Goal: Transaction & Acquisition: Purchase product/service

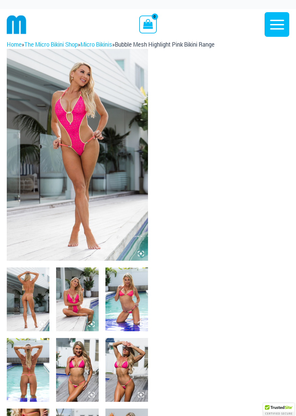
click at [141, 253] on icon at bounding box center [141, 253] width 2 height 2
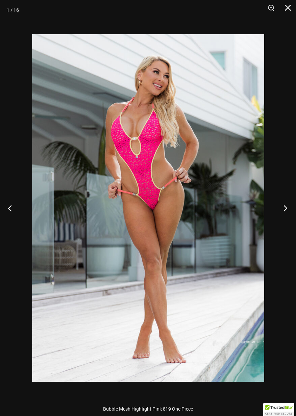
click at [286, 209] on button "Next" at bounding box center [282, 208] width 25 height 34
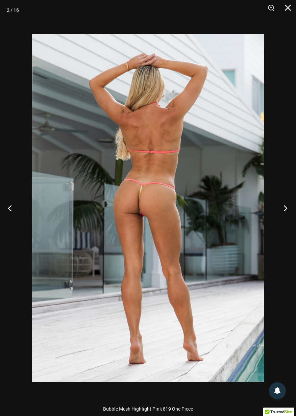
click at [285, 208] on button "Next" at bounding box center [282, 208] width 25 height 34
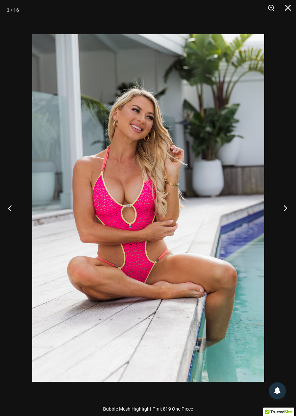
click at [286, 208] on button "Next" at bounding box center [282, 208] width 25 height 34
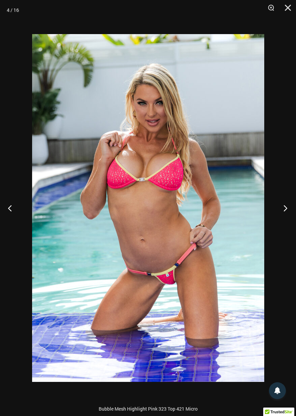
click at [284, 208] on button "Next" at bounding box center [282, 208] width 25 height 34
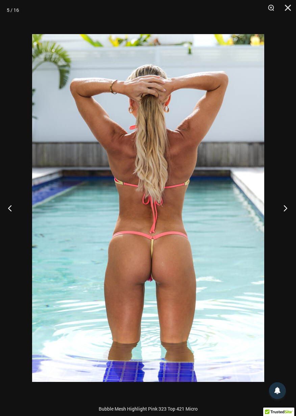
click at [288, 209] on button "Next" at bounding box center [282, 208] width 25 height 34
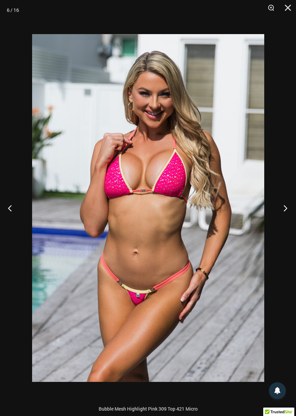
click at [285, 211] on button "Next" at bounding box center [282, 208] width 25 height 34
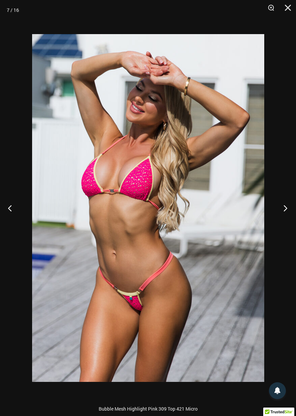
click at [284, 210] on button "Next" at bounding box center [282, 208] width 25 height 34
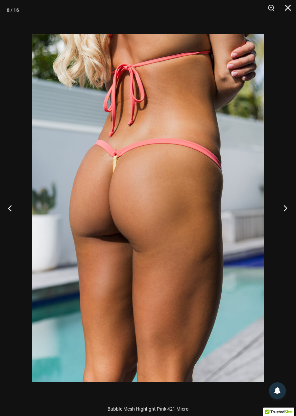
click at [286, 211] on button "Next" at bounding box center [282, 208] width 25 height 34
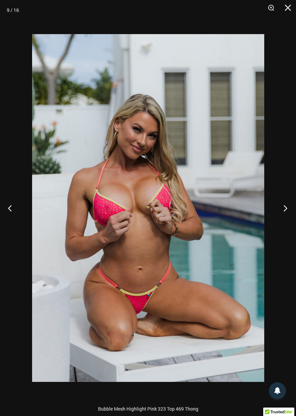
click at [285, 209] on button "Next" at bounding box center [282, 208] width 25 height 34
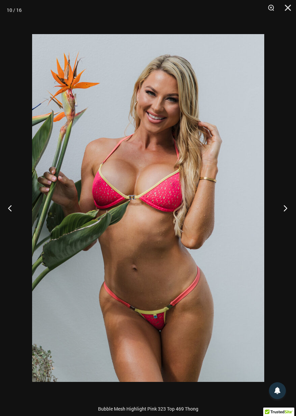
click at [282, 212] on button "Next" at bounding box center [282, 208] width 25 height 34
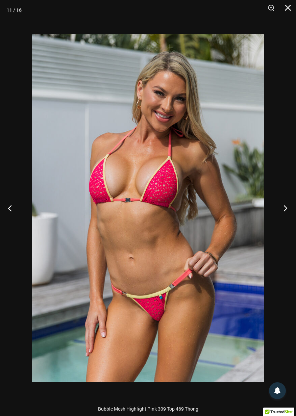
click at [283, 212] on button "Next" at bounding box center [282, 208] width 25 height 34
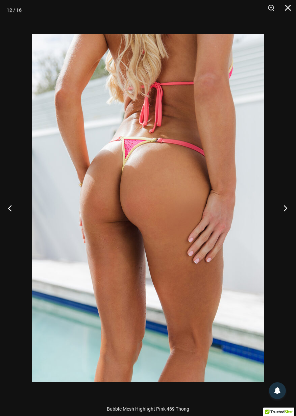
click at [284, 206] on button "Next" at bounding box center [282, 208] width 25 height 34
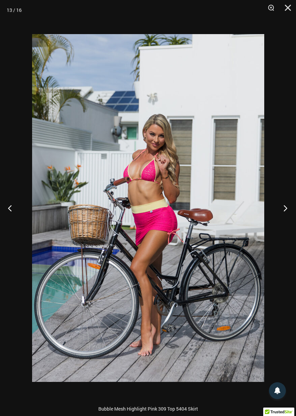
click at [285, 208] on button "Next" at bounding box center [282, 208] width 25 height 34
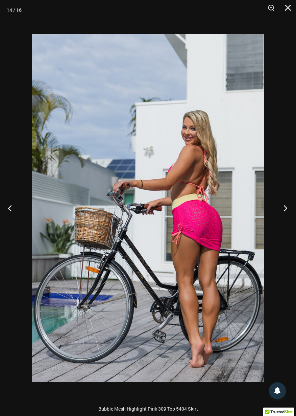
click at [286, 210] on button "Next" at bounding box center [282, 208] width 25 height 34
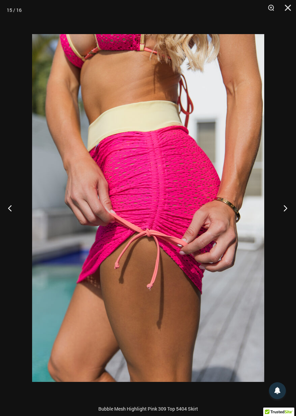
click at [286, 212] on button "Next" at bounding box center [282, 208] width 25 height 34
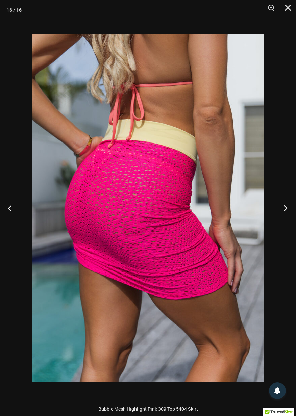
click at [284, 211] on button "Next" at bounding box center [282, 208] width 25 height 34
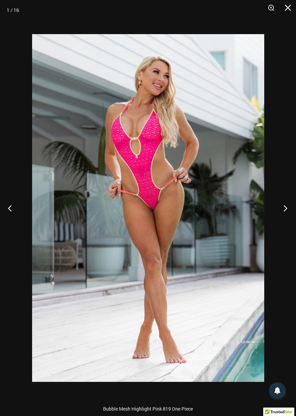
click at [286, 217] on button "Next" at bounding box center [282, 208] width 25 height 34
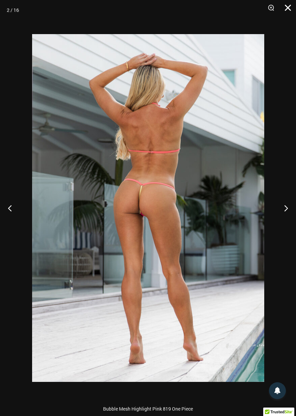
click at [291, 9] on button "Close" at bounding box center [285, 10] width 17 height 20
